Goal: Task Accomplishment & Management: Use online tool/utility

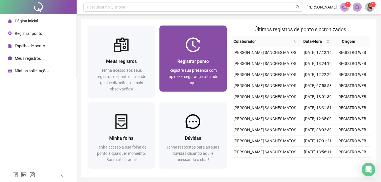
click at [195, 53] on div "Registrar ponto Registre sua presença com rapidez e segurança clicando aqui!" at bounding box center [192, 71] width 67 height 39
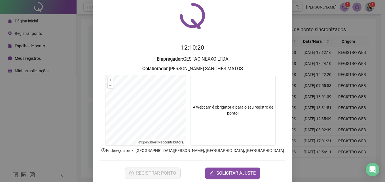
scroll to position [27, 0]
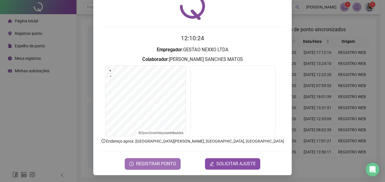
click at [152, 162] on span "REGISTRAR PONTO" at bounding box center [156, 163] width 40 height 7
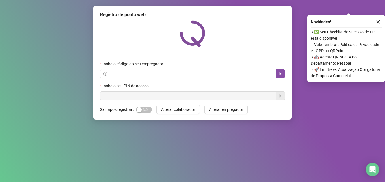
click at [379, 20] on icon "close" at bounding box center [378, 22] width 4 height 4
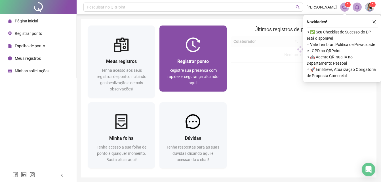
click at [199, 72] on span "Registre sua presença com rapidez e segurança clicando aqui!" at bounding box center [192, 76] width 51 height 17
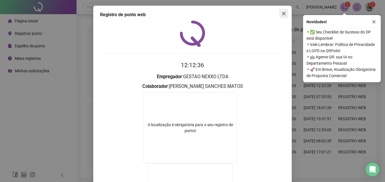
click at [284, 12] on span "Close" at bounding box center [283, 13] width 9 height 5
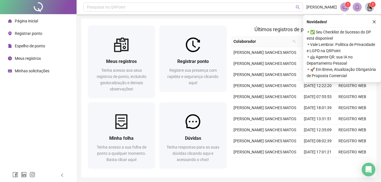
click at [22, 58] on span "Meus registros" at bounding box center [28, 58] width 26 height 5
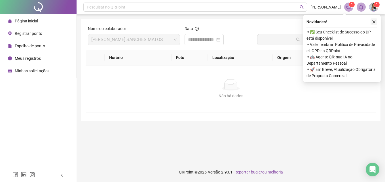
click at [374, 22] on icon "close" at bounding box center [374, 22] width 4 height 4
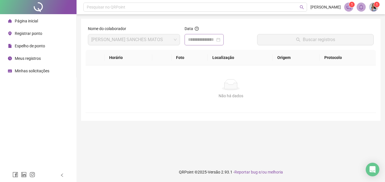
click at [220, 39] on div at bounding box center [204, 39] width 32 height 7
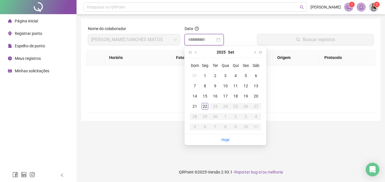
type input "**********"
click at [204, 105] on div "22" at bounding box center [204, 106] width 7 height 7
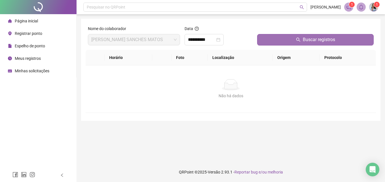
click at [308, 41] on span "Buscar registros" at bounding box center [319, 39] width 32 height 7
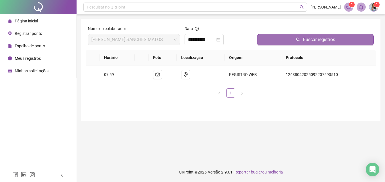
click at [299, 35] on button "Buscar registros" at bounding box center [315, 39] width 116 height 11
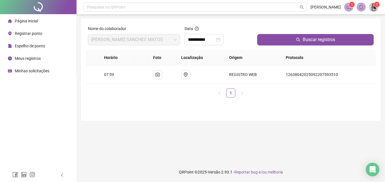
click at [26, 33] on span "Registrar ponto" at bounding box center [28, 33] width 27 height 5
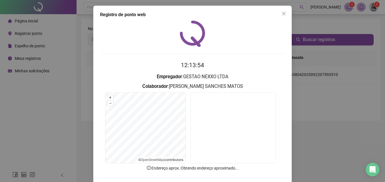
scroll to position [27, 0]
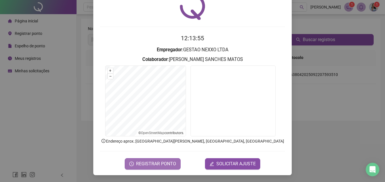
click at [156, 163] on span "REGISTRAR PONTO" at bounding box center [156, 163] width 40 height 7
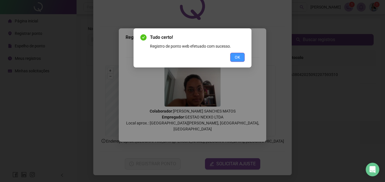
click at [235, 58] on span "OK" at bounding box center [237, 57] width 5 height 6
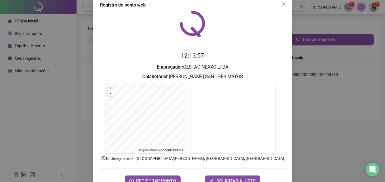
scroll to position [0, 0]
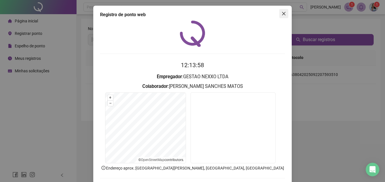
click at [283, 13] on icon "close" at bounding box center [283, 13] width 5 height 5
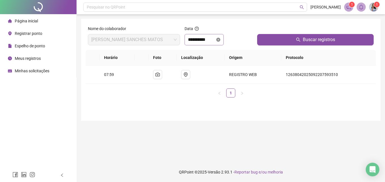
click at [220, 39] on icon "close-circle" at bounding box center [218, 40] width 4 height 4
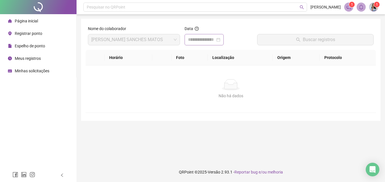
click at [220, 39] on div at bounding box center [204, 39] width 32 height 7
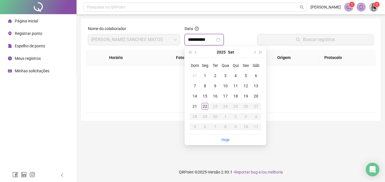
type input "**********"
click at [206, 106] on div "22" at bounding box center [204, 106] width 7 height 7
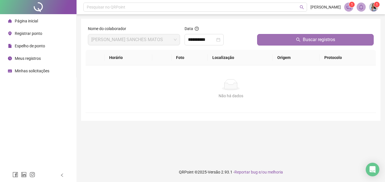
click at [303, 41] on span "Buscar registros" at bounding box center [319, 39] width 32 height 7
